Goal: Task Accomplishment & Management: Manage account settings

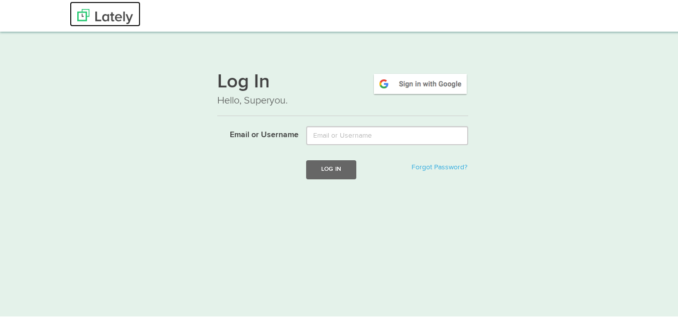
click at [118, 15] on img at bounding box center [105, 15] width 56 height 15
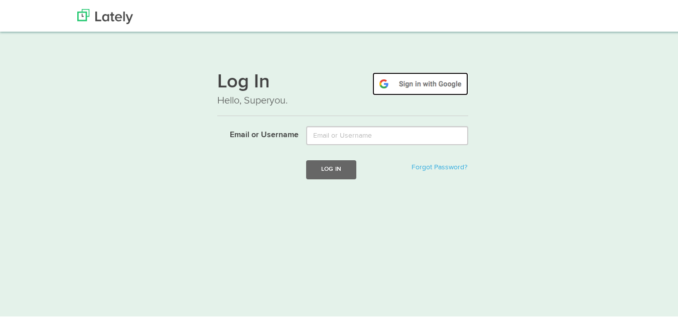
click at [425, 86] on img at bounding box center [421, 82] width 96 height 23
drag, startPoint x: 425, startPoint y: 86, endPoint x: 427, endPoint y: 101, distance: 15.6
click at [426, 86] on img at bounding box center [421, 82] width 96 height 23
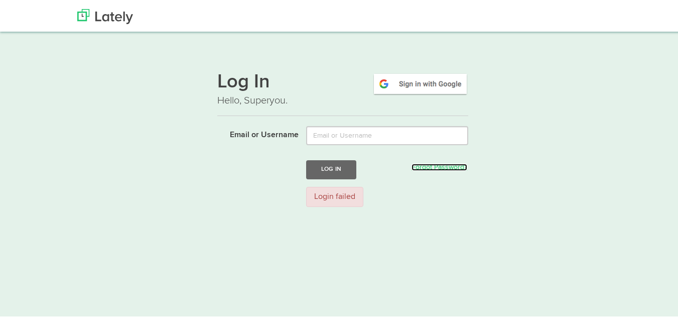
click at [417, 167] on link "Forgot Password?" at bounding box center [440, 165] width 56 height 7
